Goal: Information Seeking & Learning: Find specific fact

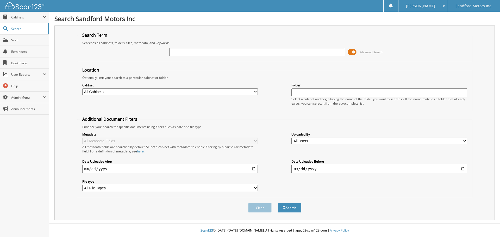
type input "J"
click at [172, 53] on input "[PERSON_NAME]" at bounding box center [256, 52] width 175 height 8
type input "[PERSON_NAME]"
click at [289, 208] on button "Search" at bounding box center [289, 208] width 23 height 10
